Goal: Check status: Check status

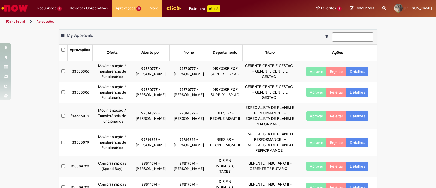
click at [360, 117] on link "Detalhes" at bounding box center [357, 115] width 22 height 9
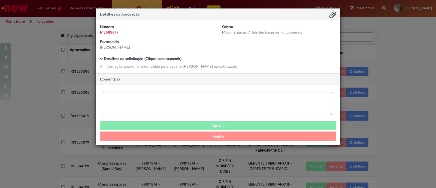
click at [101, 60] on span "Ambev Approval Modal" at bounding box center [101, 58] width 3 height 3
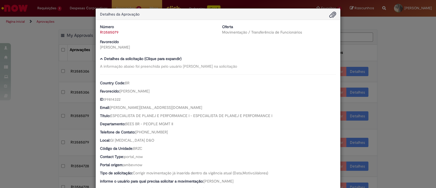
click at [436, 61] on div "Detalhes da Aprovação Número R13585079 Oferta Movimentação / Transferência de F…" at bounding box center [218, 94] width 436 height 188
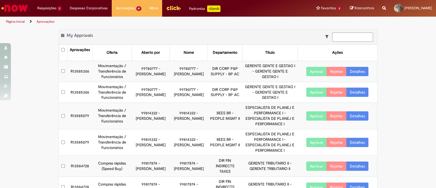
click at [356, 139] on link "Detalhes" at bounding box center [357, 142] width 22 height 9
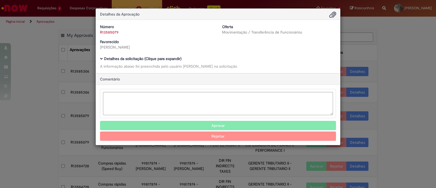
click at [106, 59] on b "Detalhes da solicitação (Clique para expandir)" at bounding box center [142, 58] width 77 height 5
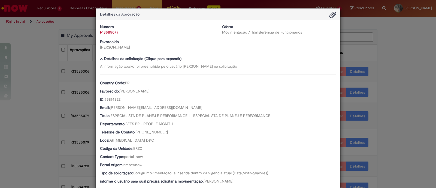
click at [60, 30] on div "Detalhes da Aprovação Número R13585079 Oferta Movimentação / Transferência de F…" at bounding box center [218, 94] width 436 height 188
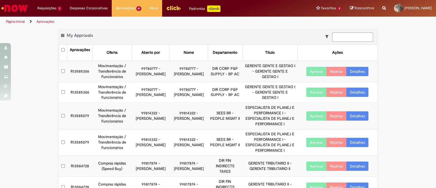
click at [358, 70] on link "Detalhes" at bounding box center [357, 71] width 22 height 9
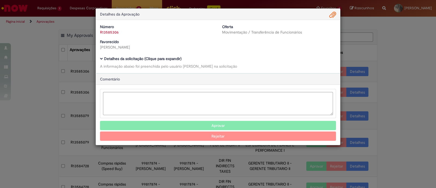
click at [96, 57] on div "Número R13585306 Oferta Movimentação / Transferência de Funcionários Favorecido…" at bounding box center [218, 46] width 244 height 53
click at [102, 56] on div "Número R13585306 Oferta Movimentação / Transferência de Funcionários Favorecido…" at bounding box center [218, 46] width 244 height 53
click at [102, 59] on span "Ambev Approval Modal" at bounding box center [101, 58] width 3 height 3
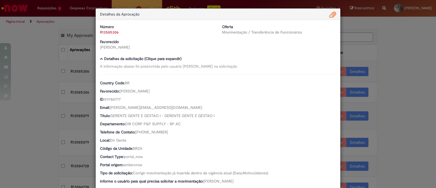
click at [44, 54] on div "Detalhes da Aprovação Número R13585306 Oferta Movimentação / Transferência de F…" at bounding box center [218, 94] width 436 height 188
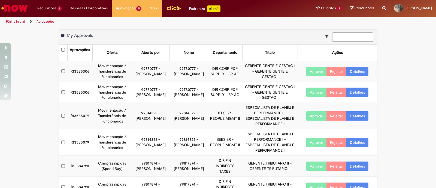
click at [351, 93] on link "Detalhes" at bounding box center [357, 91] width 22 height 9
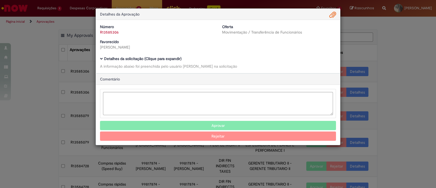
click at [101, 59] on span "Ambev Approval Modal" at bounding box center [101, 58] width 3 height 3
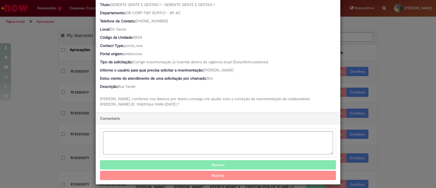
scroll to position [111, 0]
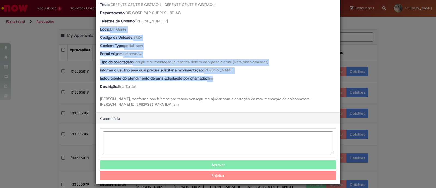
drag, startPoint x: 436, startPoint y: 82, endPoint x: 436, endPoint y: 21, distance: 60.7
click at [436, 21] on div "Detalhes da Aprovação Número R13585306 Oferta Movimentação / Transferência de F…" at bounding box center [218, 94] width 436 height 188
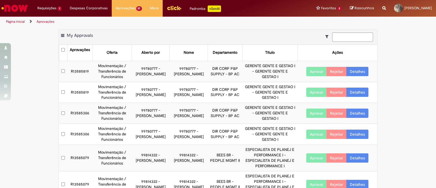
scroll to position [111, 0]
click at [436, 21] on div "Detalhes da Aprovação Número R13585306 Oferta Movimentação / Transferência de F…" at bounding box center [218, 94] width 436 height 188
click at [436, 21] on div "Página inicial Aprovações" at bounding box center [218, 22] width 436 height 10
drag, startPoint x: 66, startPoint y: 8, endPoint x: 53, endPoint y: 7, distance: 13.4
click at [53, 7] on div "Requisições 1 Exibir Todas as Solicitações Exceção de pagamentos cerca de uma h…" at bounding box center [232, 8] width 407 height 17
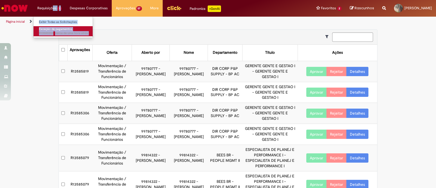
click at [49, 31] on link "Exceção de pagamentos cerca de uma hora atrás cerca de uma hora atrás R13585555" at bounding box center [64, 31] width 60 height 10
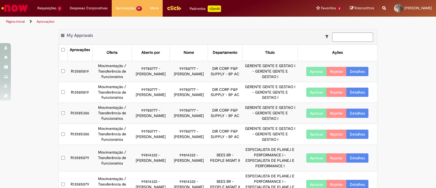
click at [49, 80] on div "Exportar como PDF Exportar como Excel Exportar como CSV My Approvals Aprovações…" at bounding box center [218, 159] width 436 height 261
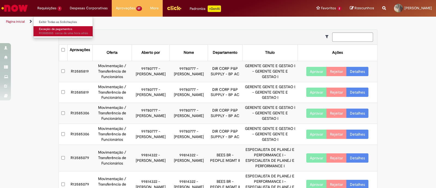
click at [46, 27] on span "Exceção de pagamentos" at bounding box center [55, 29] width 33 height 4
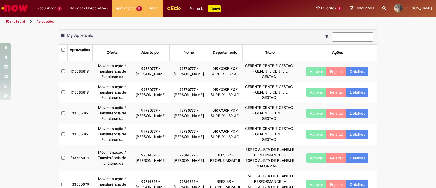
click at [18, 17] on nav "Requisições 1 Exibir Todas as Solicitações Exceção de pagamentos cerca de uma h…" at bounding box center [218, 8] width 436 height 17
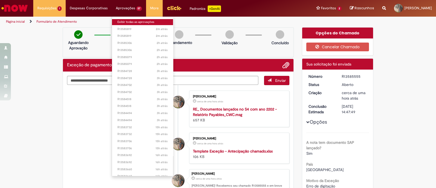
click at [135, 24] on link "Exibir todas as aprovações" at bounding box center [142, 22] width 61 height 6
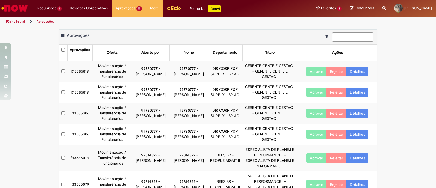
click at [404, 72] on div "Exportar como PDF Exportar como Excel Exportar como CSV Aprovações Aprovações O…" at bounding box center [218, 159] width 436 height 261
